Goal: Answer question/provide support

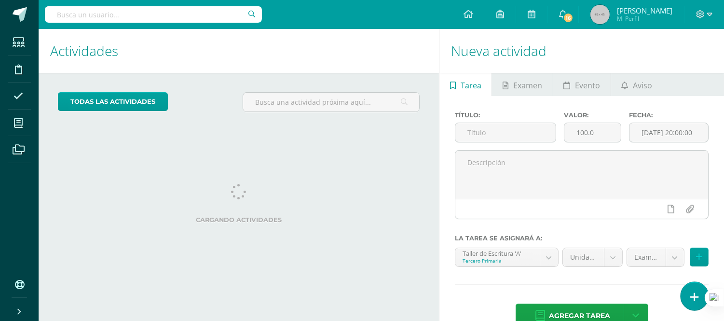
click at [695, 298] on icon at bounding box center [694, 296] width 9 height 11
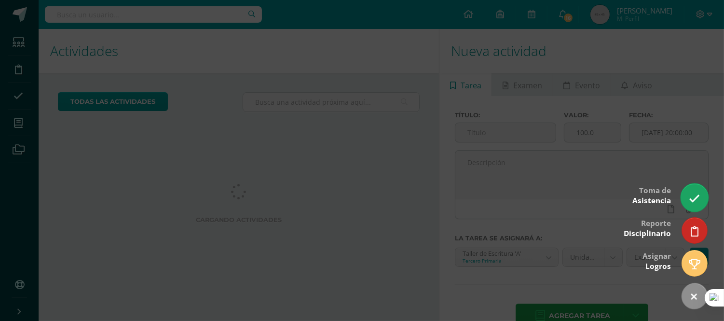
click at [695, 199] on icon at bounding box center [694, 198] width 11 height 11
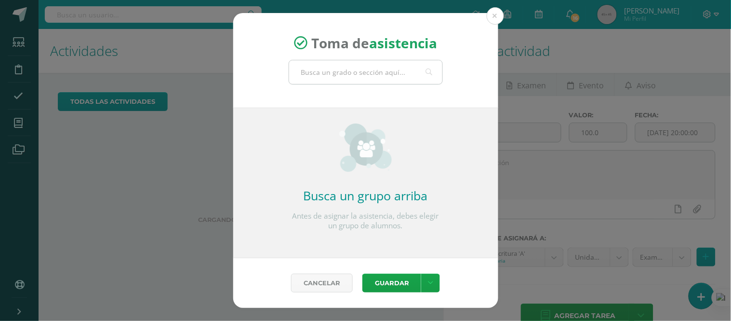
drag, startPoint x: 561, startPoint y: 161, endPoint x: 333, endPoint y: 69, distance: 245.8
click at [333, 69] on input "text" at bounding box center [365, 72] width 153 height 24
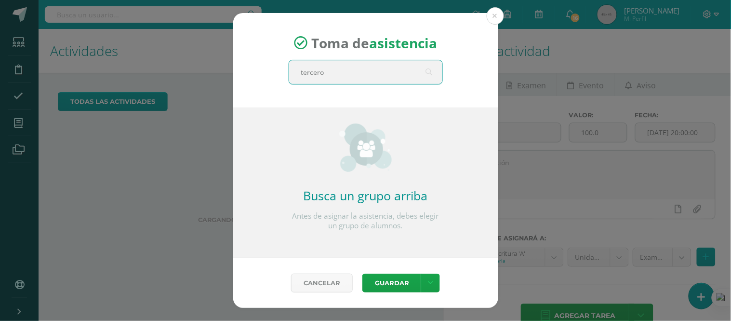
type input "tercero A"
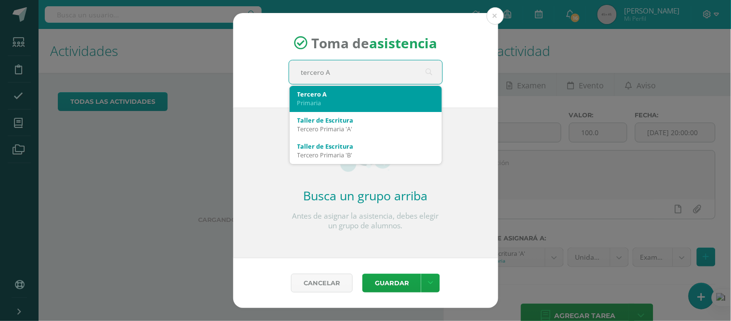
click at [312, 98] on div "Primaria" at bounding box center [366, 102] width 137 height 9
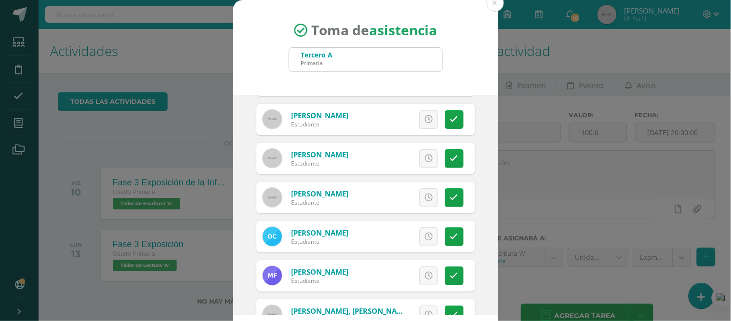
scroll to position [89, 0]
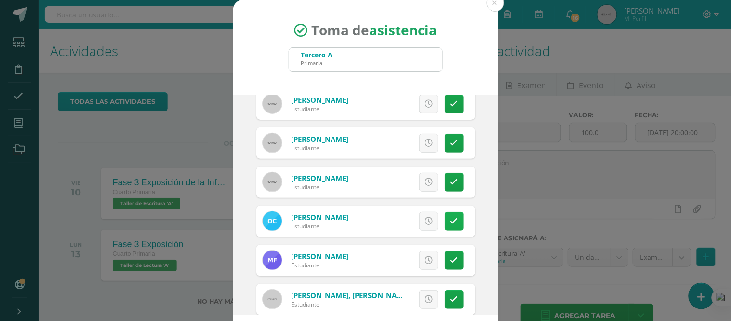
click at [450, 217] on icon at bounding box center [454, 221] width 8 height 8
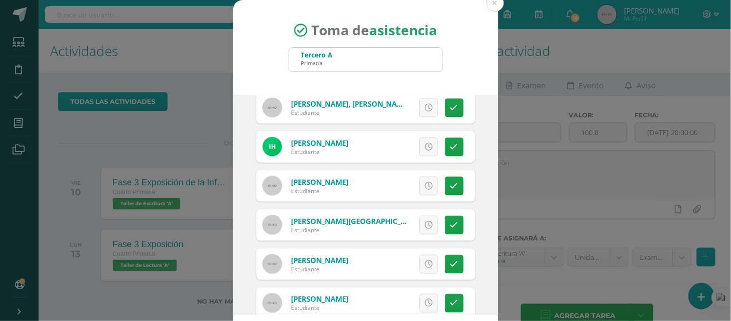
scroll to position [298, 0]
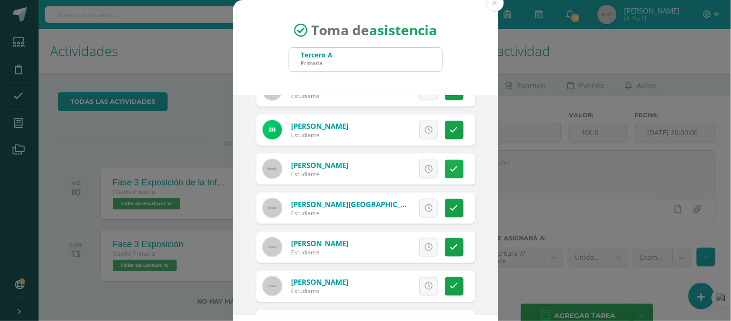
click at [450, 167] on icon at bounding box center [454, 169] width 8 height 8
click at [445, 202] on link at bounding box center [454, 208] width 19 height 19
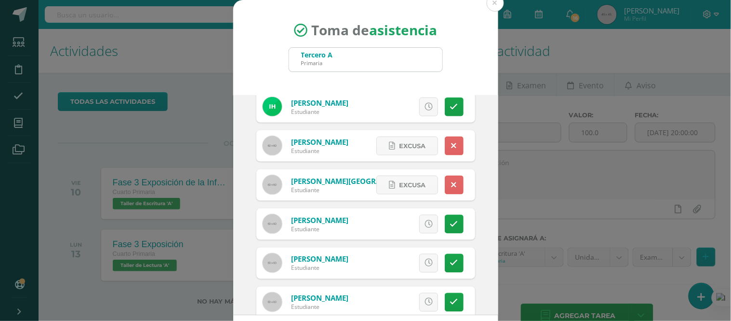
scroll to position [331, 0]
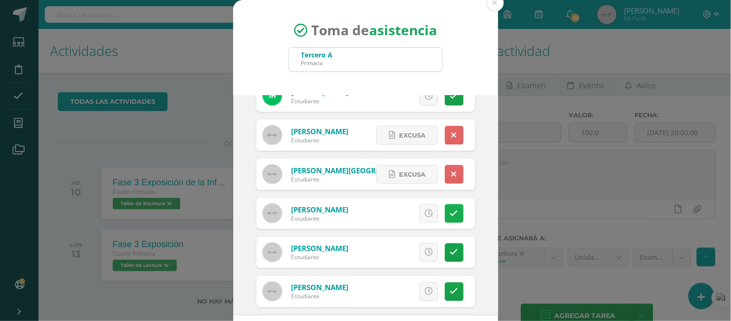
click at [447, 211] on link at bounding box center [454, 213] width 19 height 19
click at [450, 250] on icon at bounding box center [454, 252] width 8 height 8
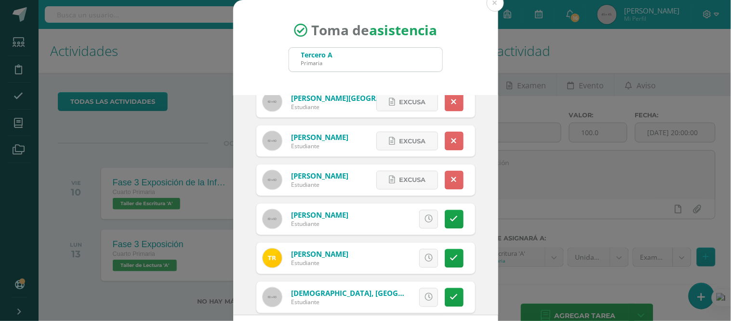
scroll to position [427, 0]
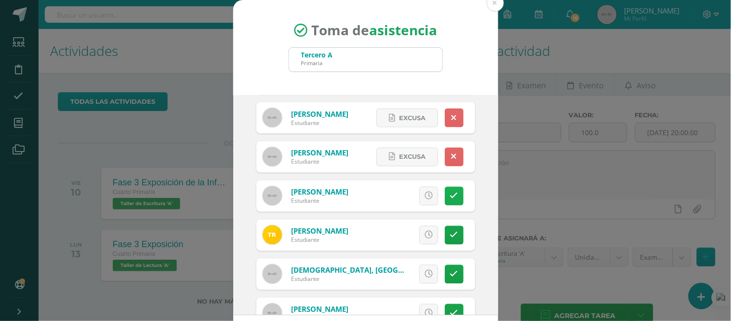
click at [450, 194] on icon at bounding box center [454, 196] width 8 height 8
click at [450, 233] on icon at bounding box center [454, 235] width 8 height 8
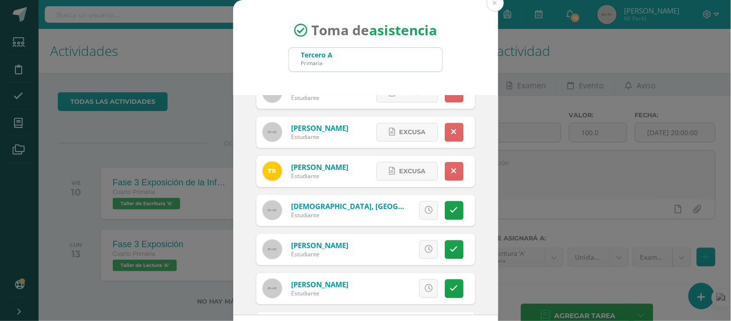
scroll to position [508, 0]
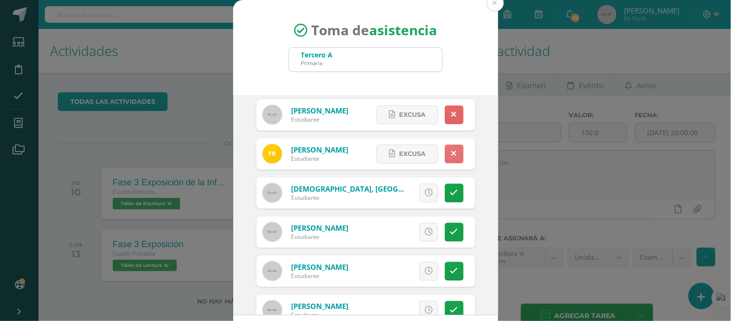
click at [452, 153] on icon at bounding box center [454, 154] width 5 height 8
click at [450, 229] on icon at bounding box center [454, 232] width 8 height 8
click at [450, 271] on icon at bounding box center [454, 271] width 8 height 8
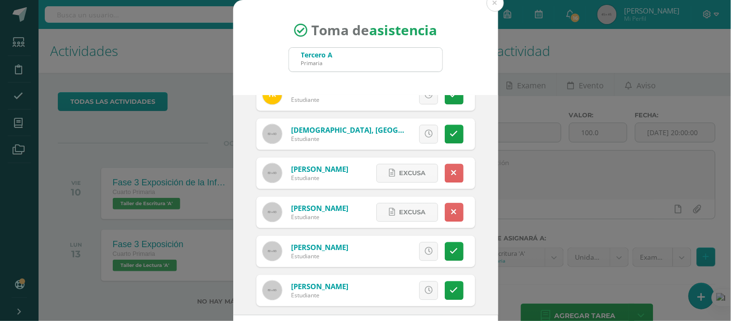
scroll to position [569, 0]
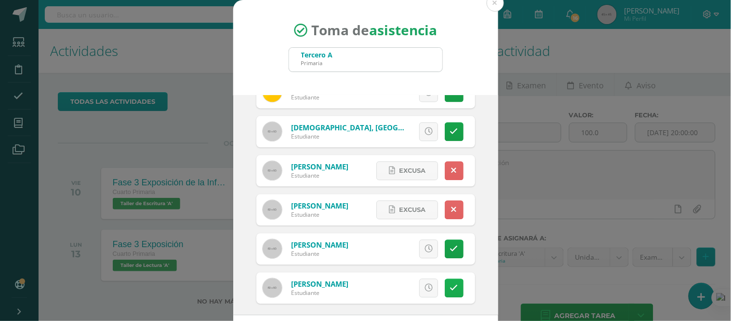
click at [450, 286] on icon at bounding box center [454, 288] width 8 height 8
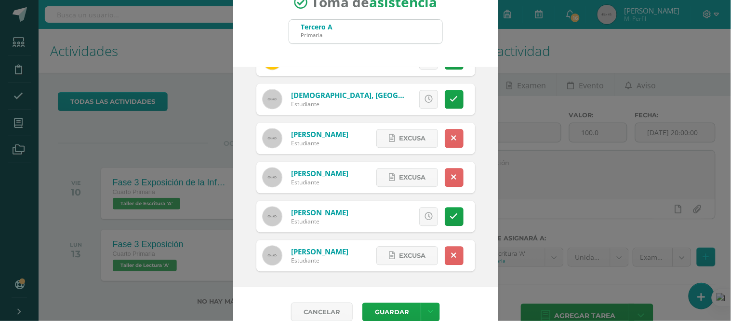
scroll to position [43, 0]
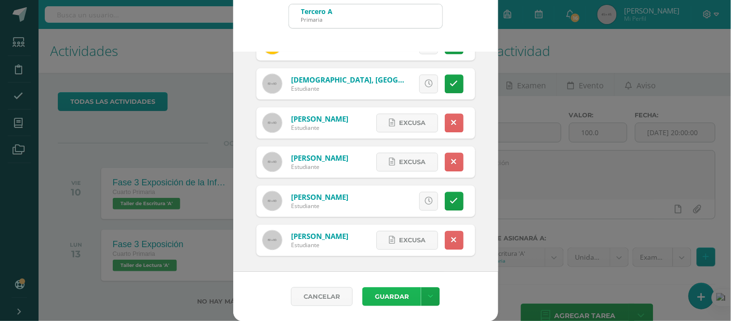
click at [381, 292] on button "Guardar" at bounding box center [392, 296] width 59 height 19
